Goal: Navigation & Orientation: Find specific page/section

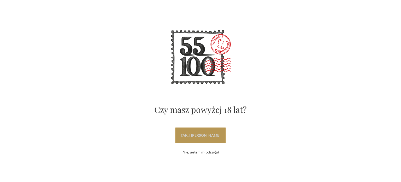
click at [193, 137] on link "tak, i uwielbiam wino" at bounding box center [201, 135] width 50 height 16
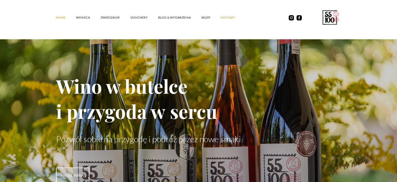
click at [226, 16] on link "kontakt" at bounding box center [233, 18] width 25 height 16
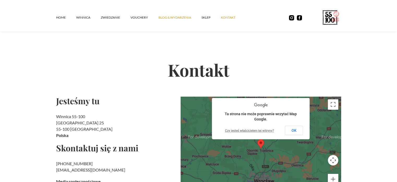
click at [176, 17] on link "Blog & Wydarzenia" at bounding box center [180, 18] width 43 height 16
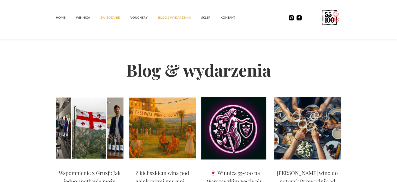
click at [113, 17] on link "ZWIEDZANIE" at bounding box center [116, 18] width 30 height 16
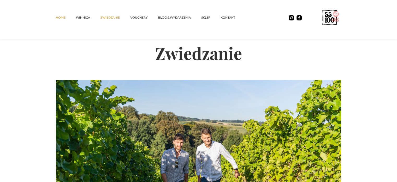
drag, startPoint x: 60, startPoint y: 17, endPoint x: 88, endPoint y: 20, distance: 28.6
click at [60, 17] on link "Home" at bounding box center [66, 18] width 20 height 16
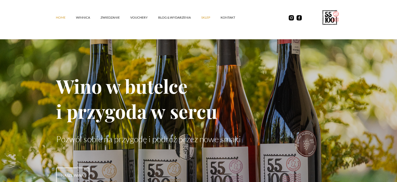
click at [207, 16] on link "SKLEP" at bounding box center [210, 18] width 19 height 16
